Goal: Transaction & Acquisition: Purchase product/service

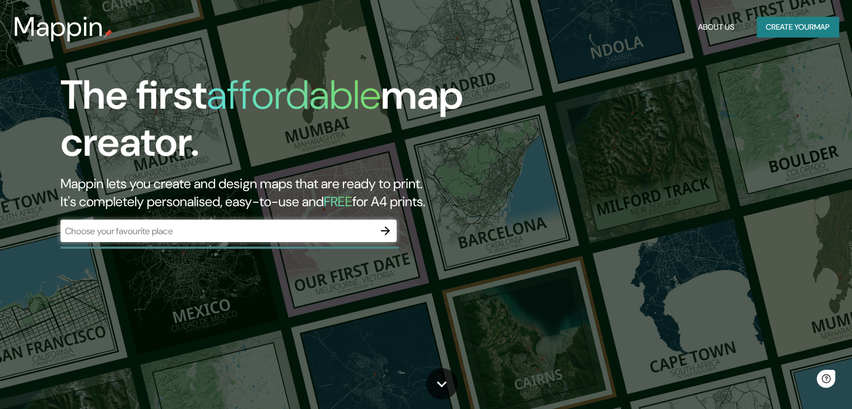
click at [280, 238] on div "​" at bounding box center [228, 231] width 336 height 22
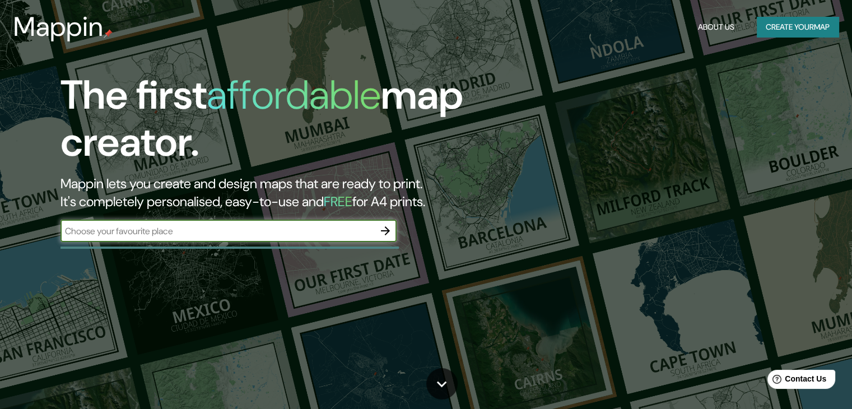
click at [314, 228] on input "text" at bounding box center [217, 231] width 314 height 13
type input "[GEOGRAPHIC_DATA]"
click at [387, 231] on icon "button" at bounding box center [385, 230] width 9 height 9
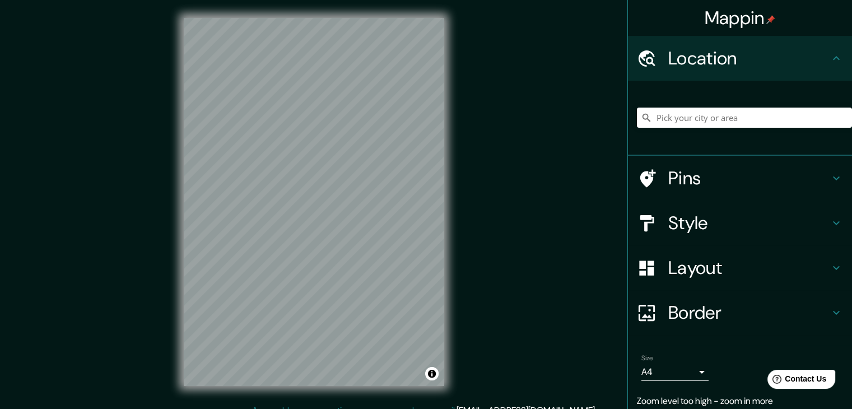
click at [544, 137] on div "Mappin Location Pins Style Layout Border Choose a border. Hint : you can make l…" at bounding box center [426, 211] width 852 height 422
click at [512, 199] on div "Mappin Location Pins Style Layout Border Choose a border. Hint : you can make l…" at bounding box center [426, 211] width 852 height 422
click at [501, 113] on div "Mappin Location Pins Style Layout Border Choose a border. Hint : you can make l…" at bounding box center [426, 211] width 852 height 422
